Goal: Navigation & Orientation: Find specific page/section

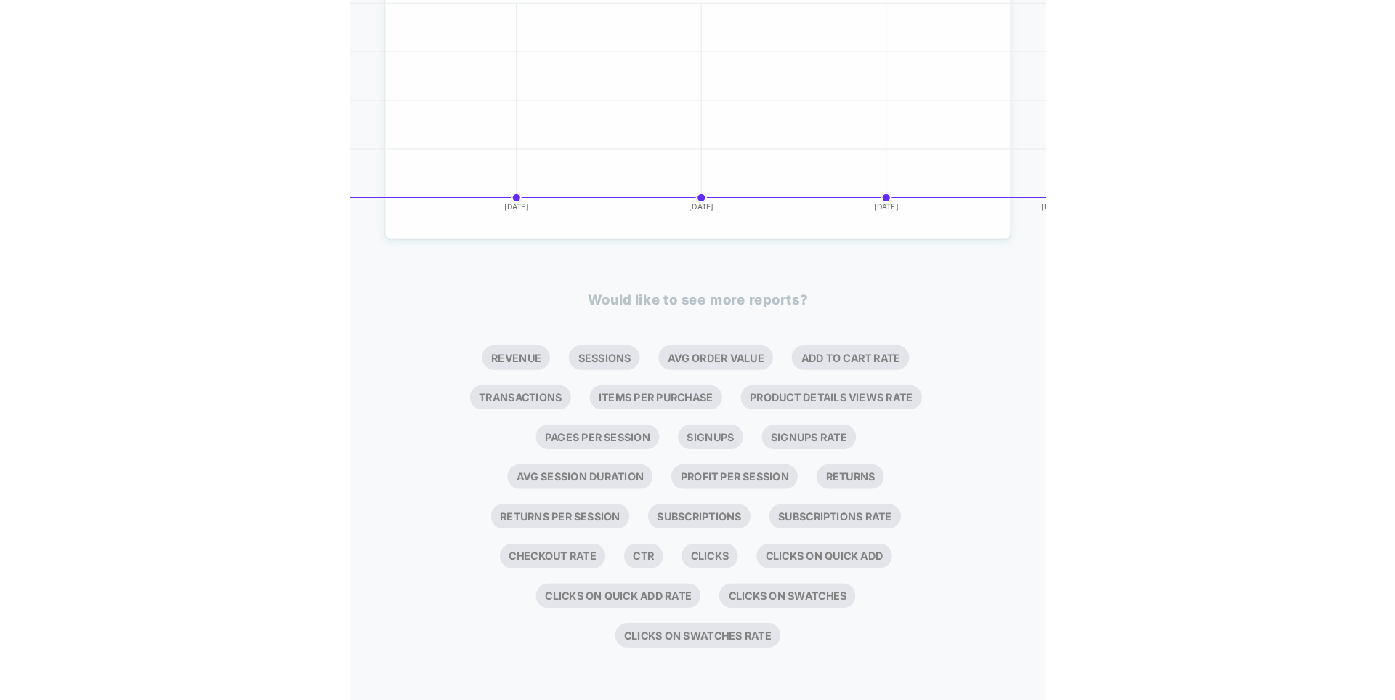
scroll to position [1065, 0]
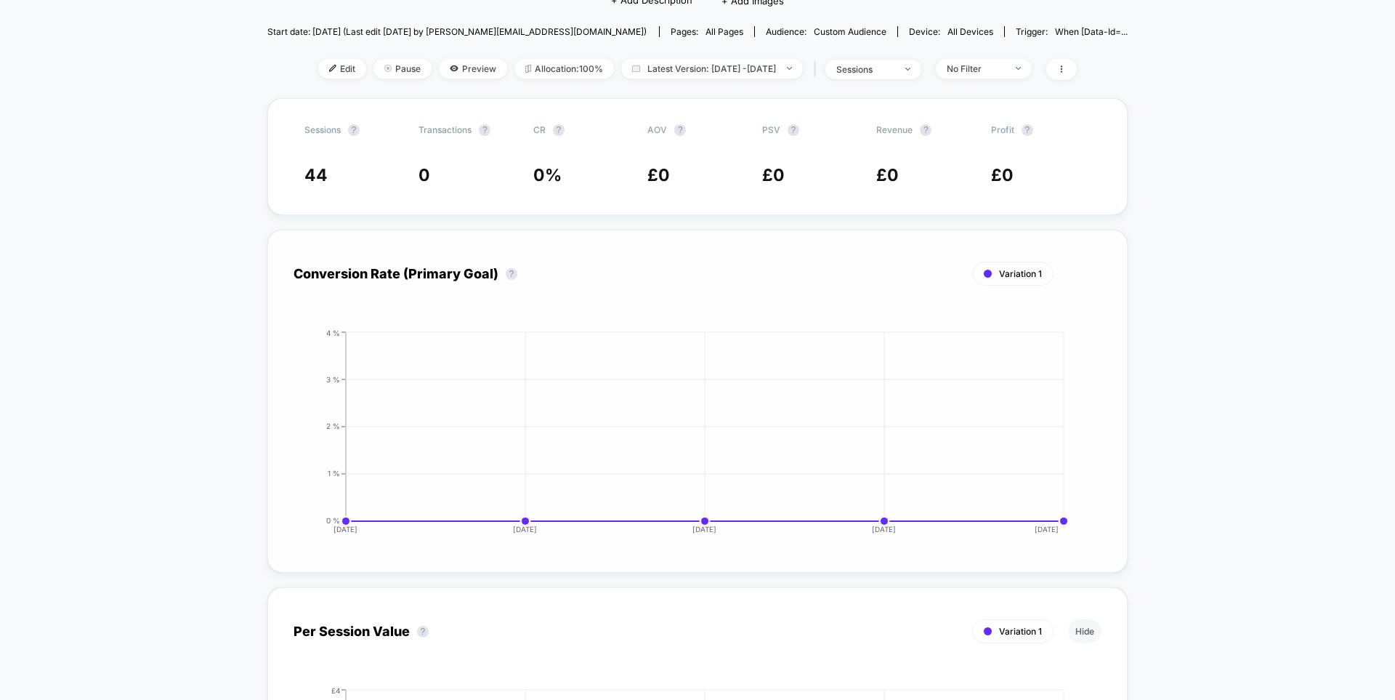
scroll to position [0, 0]
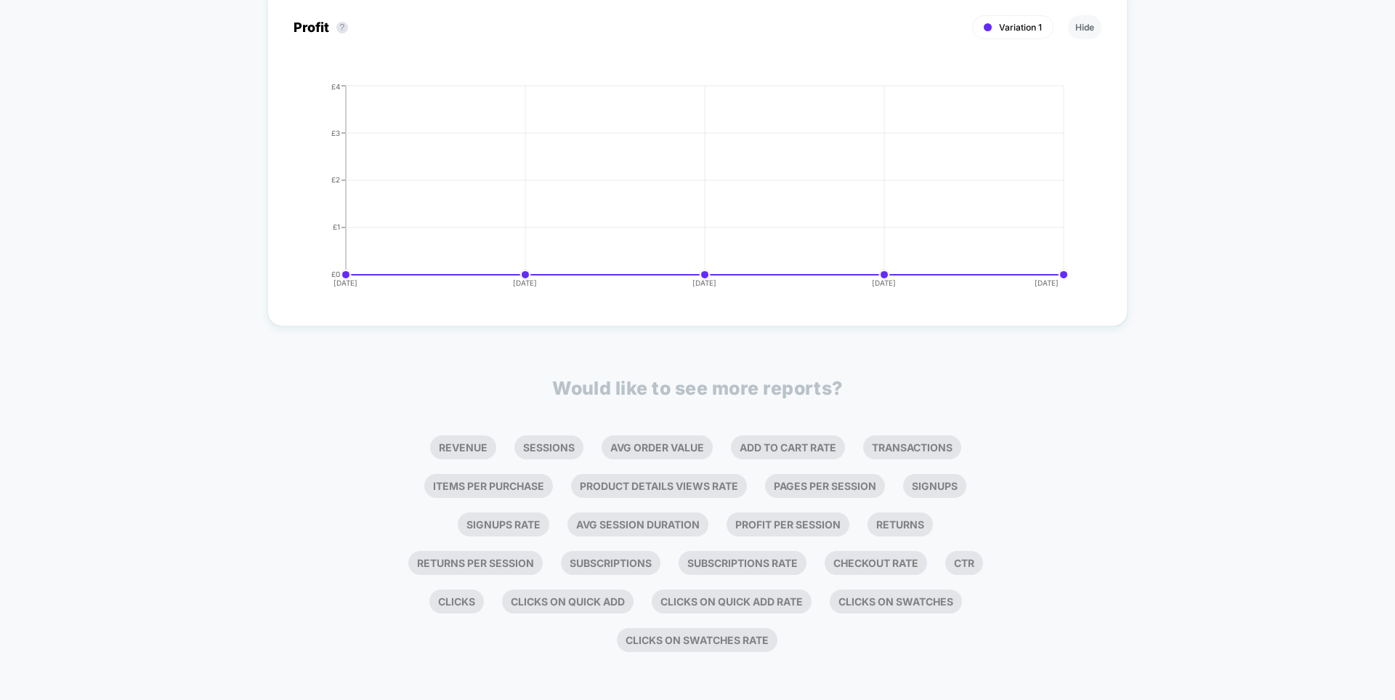
scroll to position [1112, 0]
